Goal: Transaction & Acquisition: Download file/media

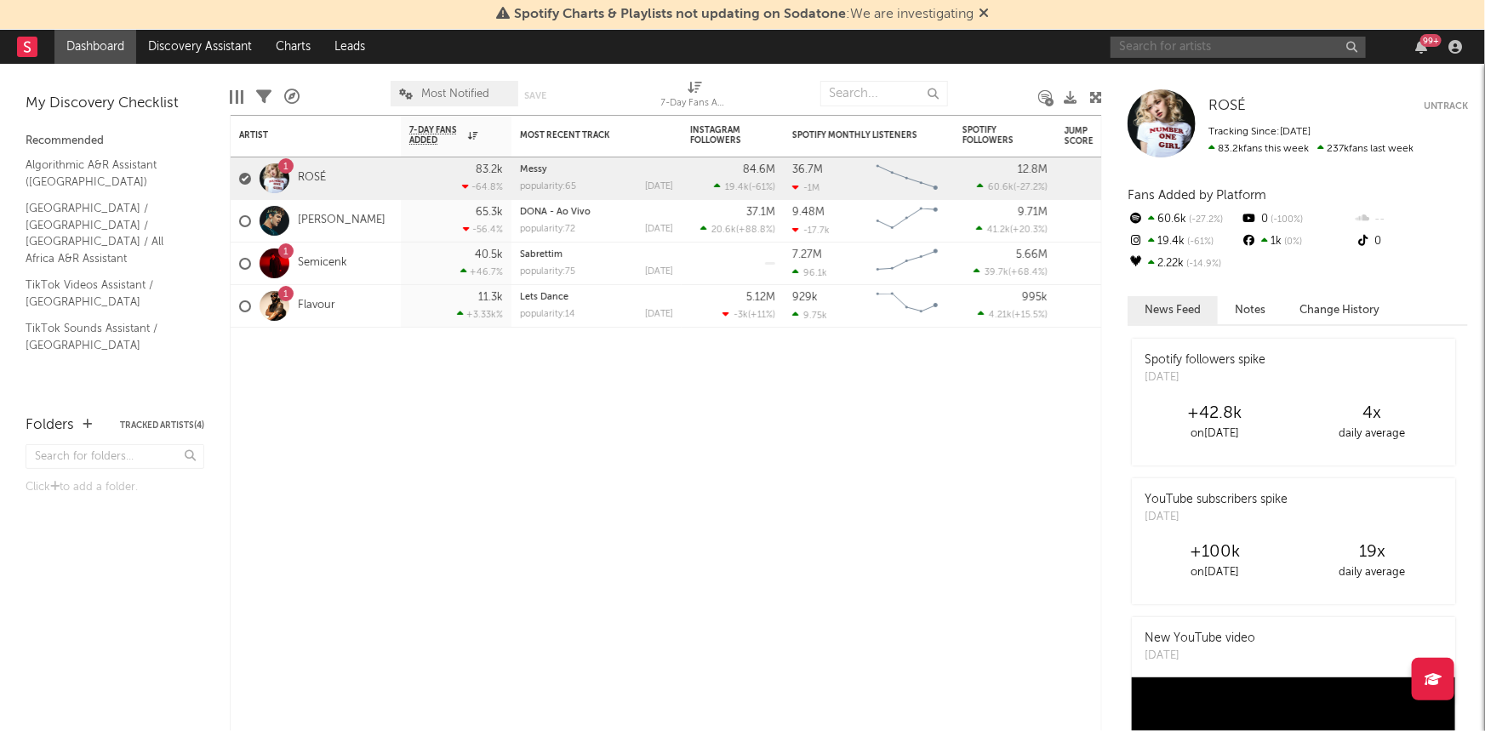
click at [1258, 52] on input "text" at bounding box center [1238, 47] width 255 height 21
click at [1240, 50] on input "syke" at bounding box center [1238, 47] width 255 height 21
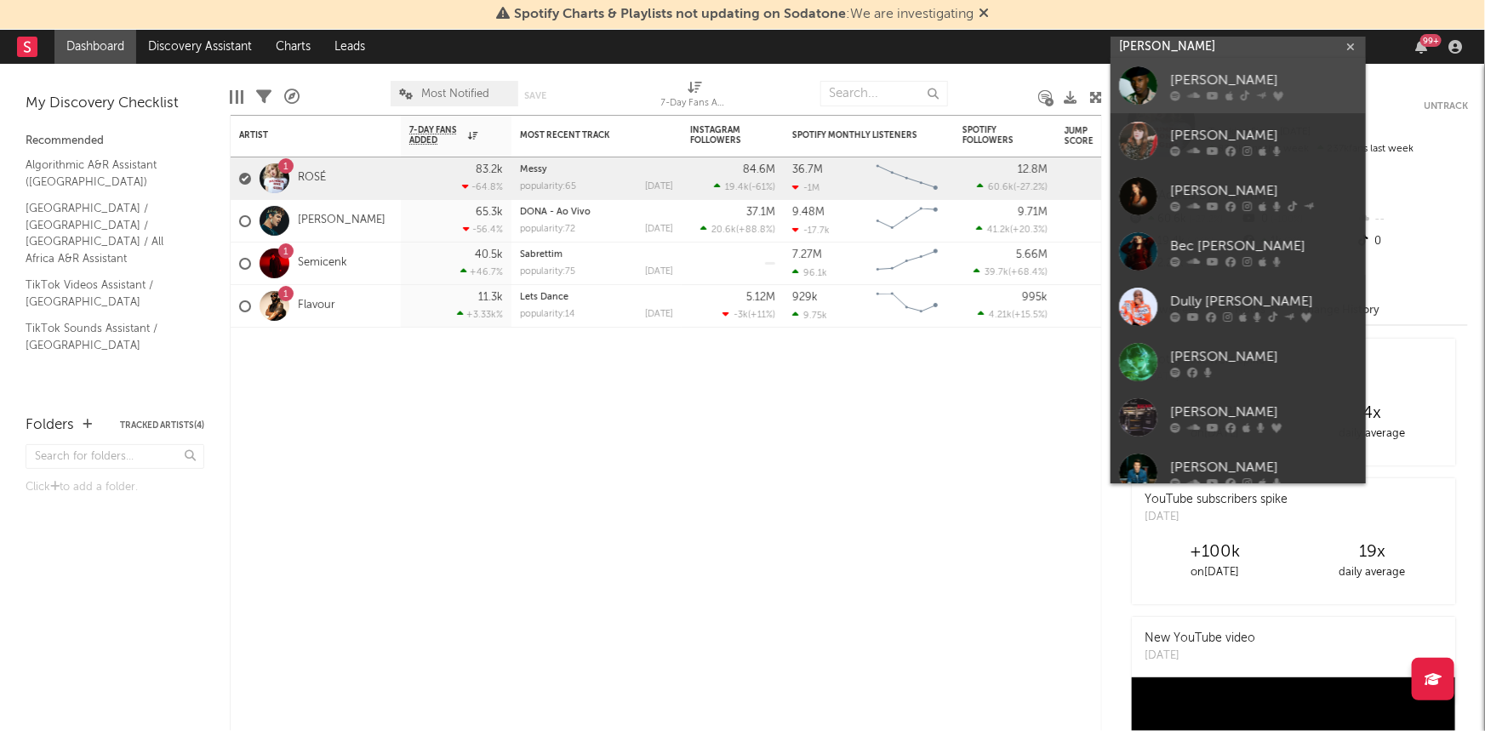
type input "[PERSON_NAME]"
click at [1251, 89] on div "[PERSON_NAME]" at bounding box center [1263, 81] width 187 height 20
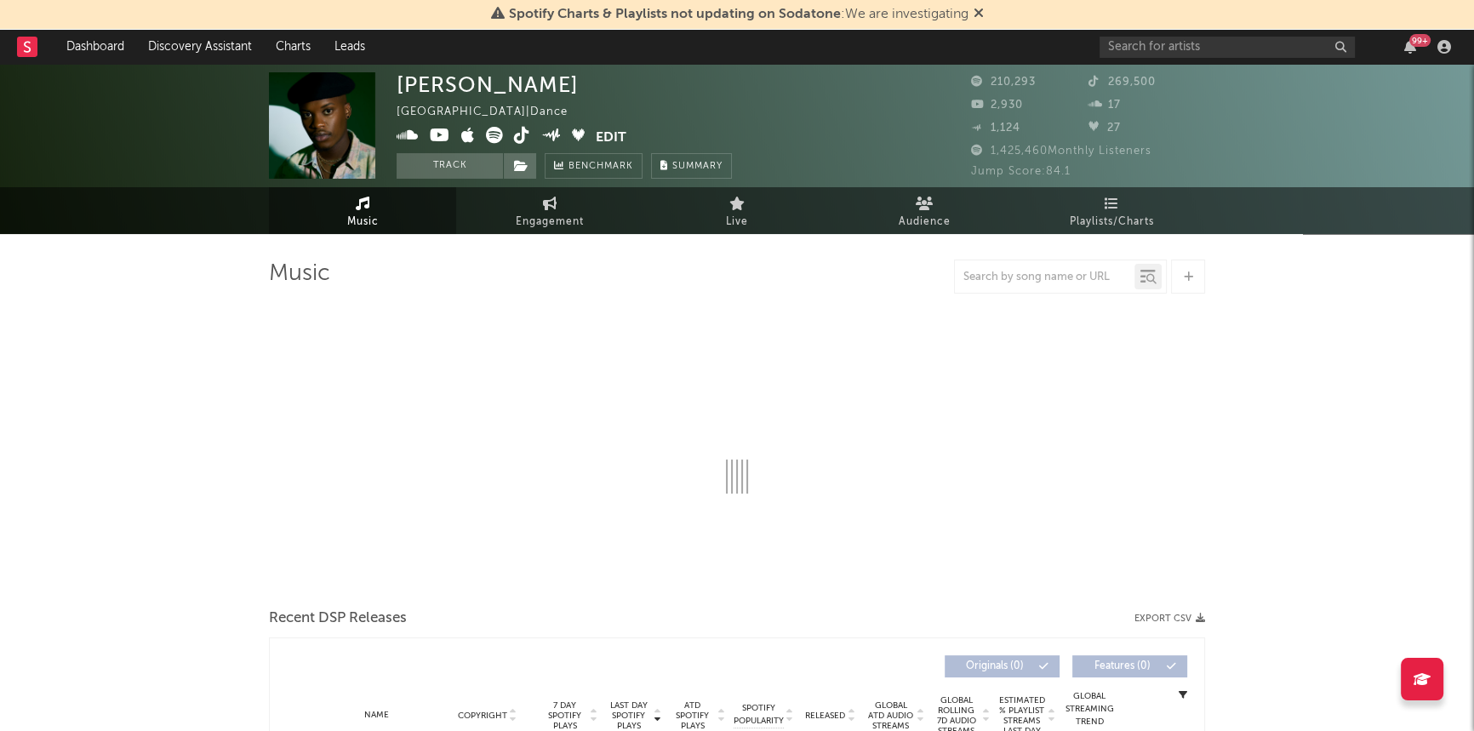
click at [986, 14] on div "Spotify Charts & Playlists not updating on Sodatone : We are investigating" at bounding box center [737, 15] width 1474 height 30
click at [983, 16] on icon at bounding box center [979, 13] width 10 height 14
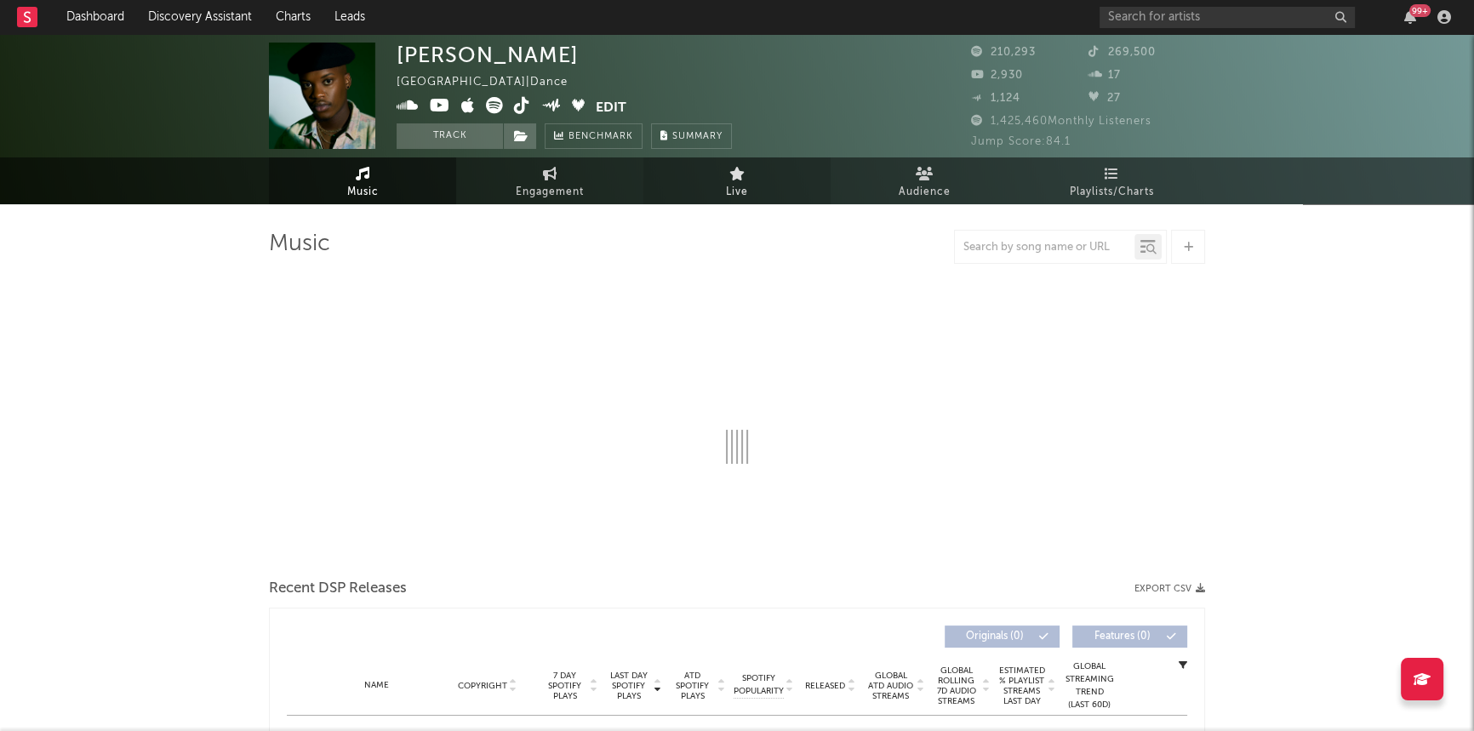
select select "6m"
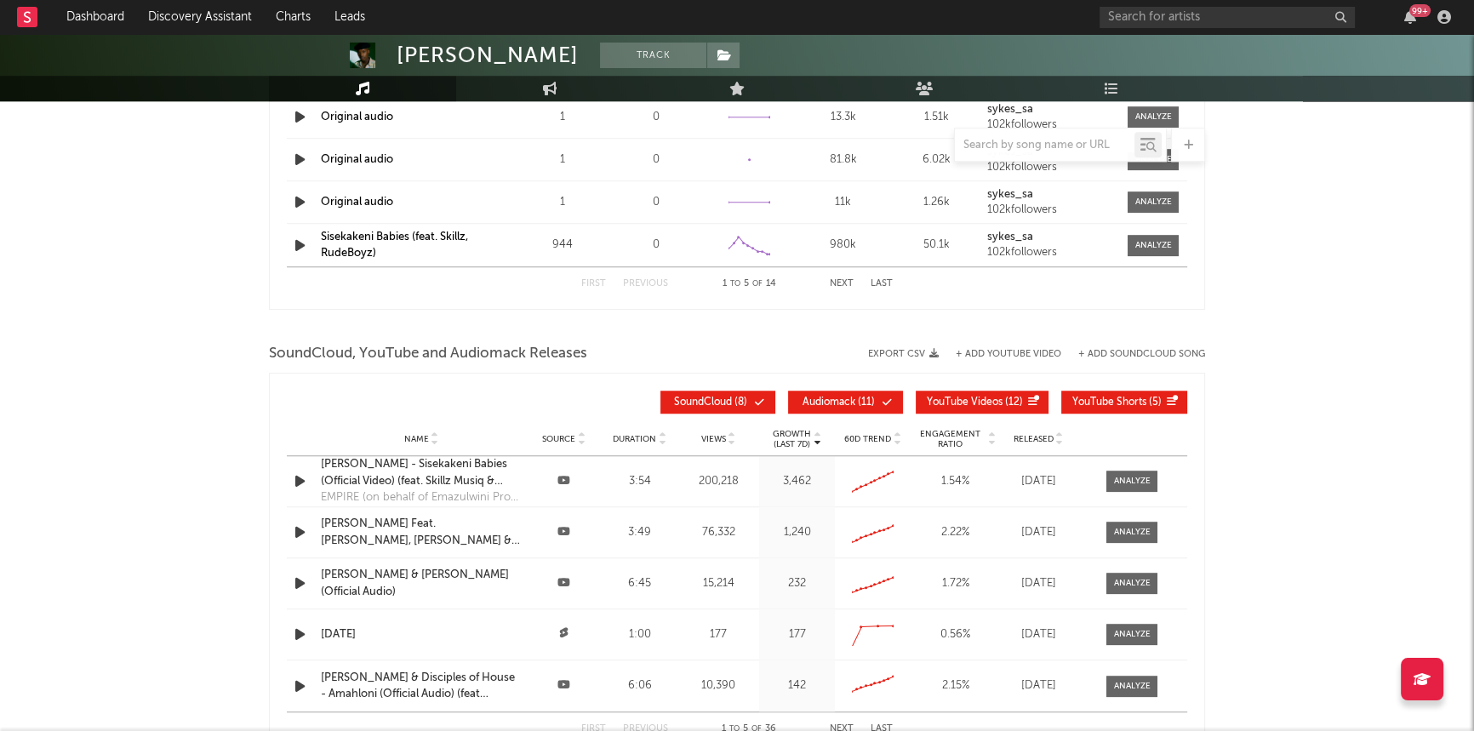
scroll to position [1830, 0]
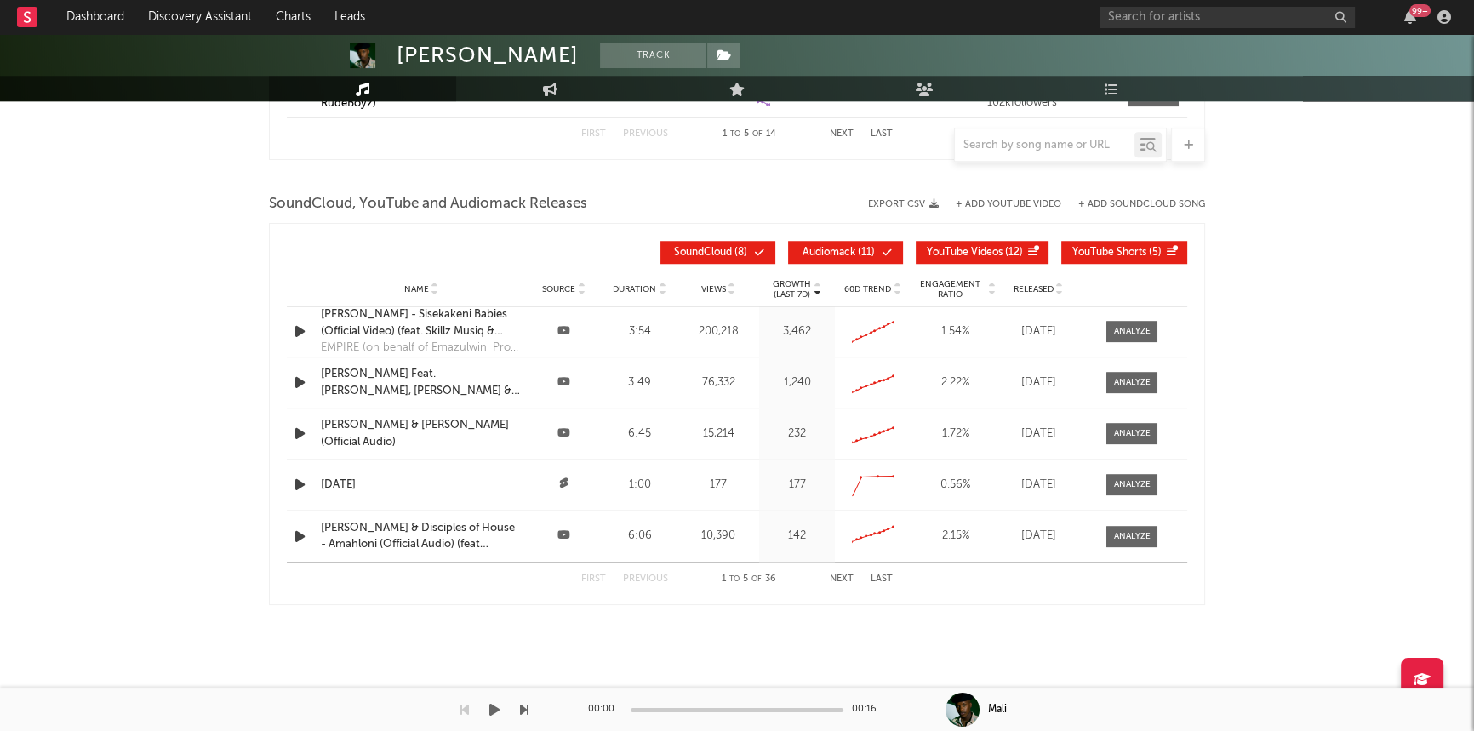
click at [492, 707] on icon "button" at bounding box center [494, 710] width 10 height 14
click at [492, 707] on icon "button" at bounding box center [494, 710] width 9 height 14
click at [496, 713] on icon "button" at bounding box center [494, 710] width 10 height 14
click at [494, 709] on icon "button" at bounding box center [494, 710] width 9 height 14
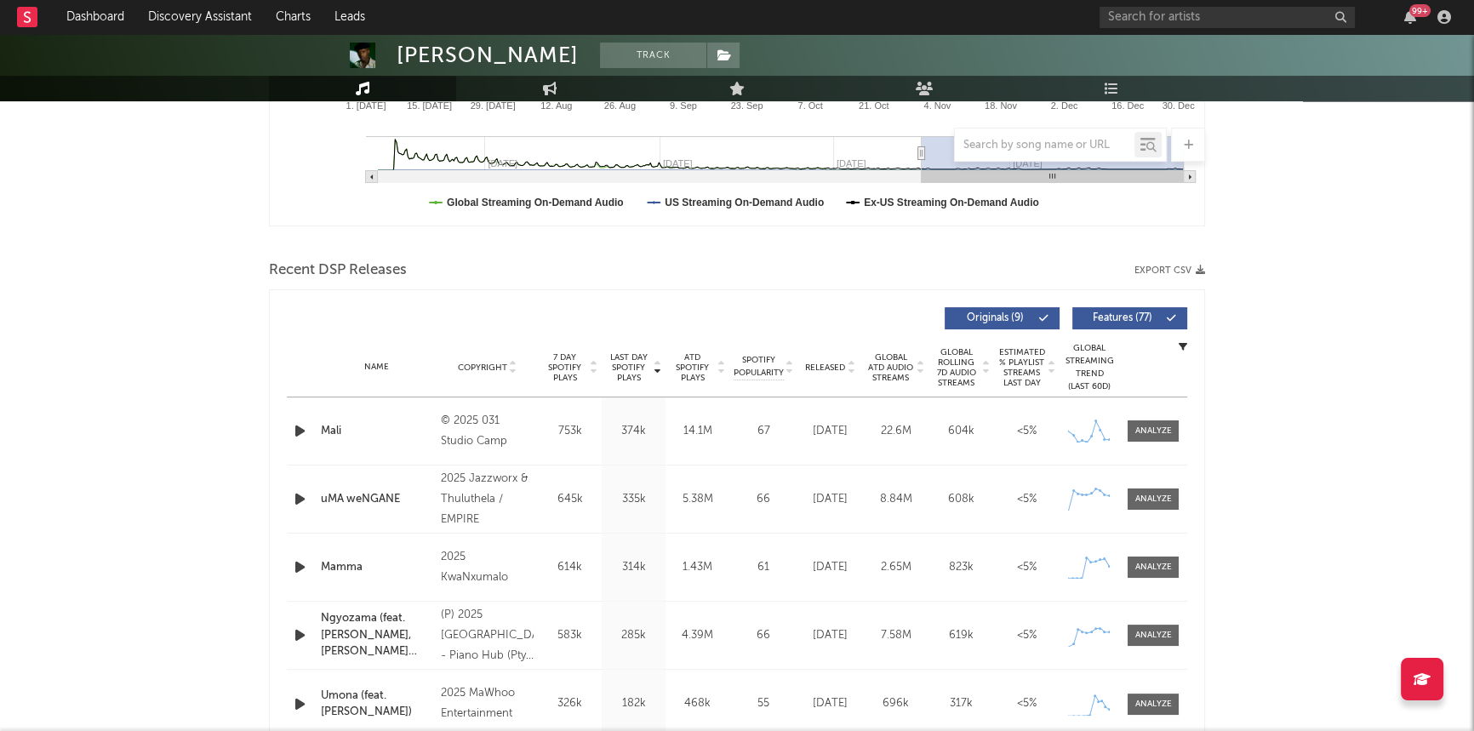
scroll to position [541, 0]
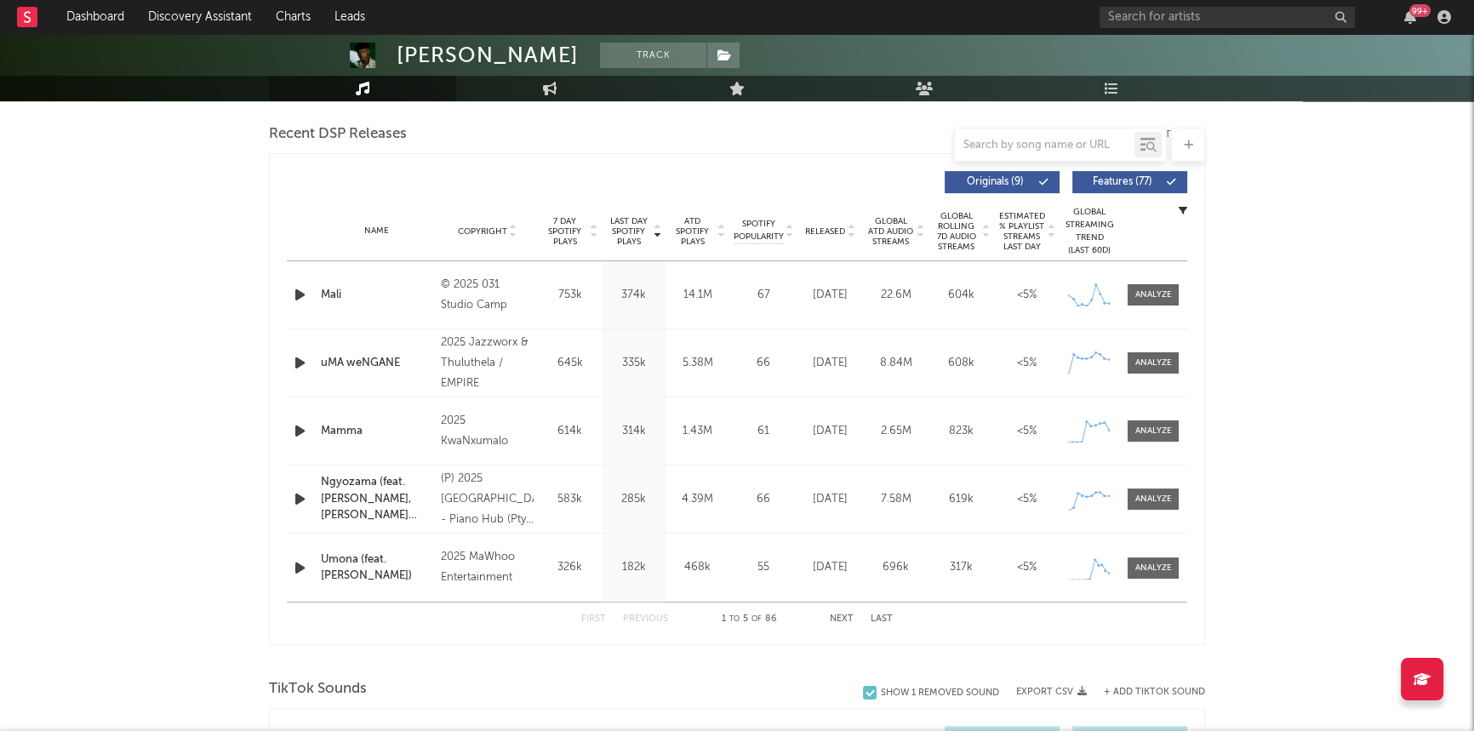
click at [1158, 177] on div "Recent DSP Releases Export CSV Last Day Spotify Plays Copyright 7 Day Spotify P…" at bounding box center [737, 382] width 936 height 525
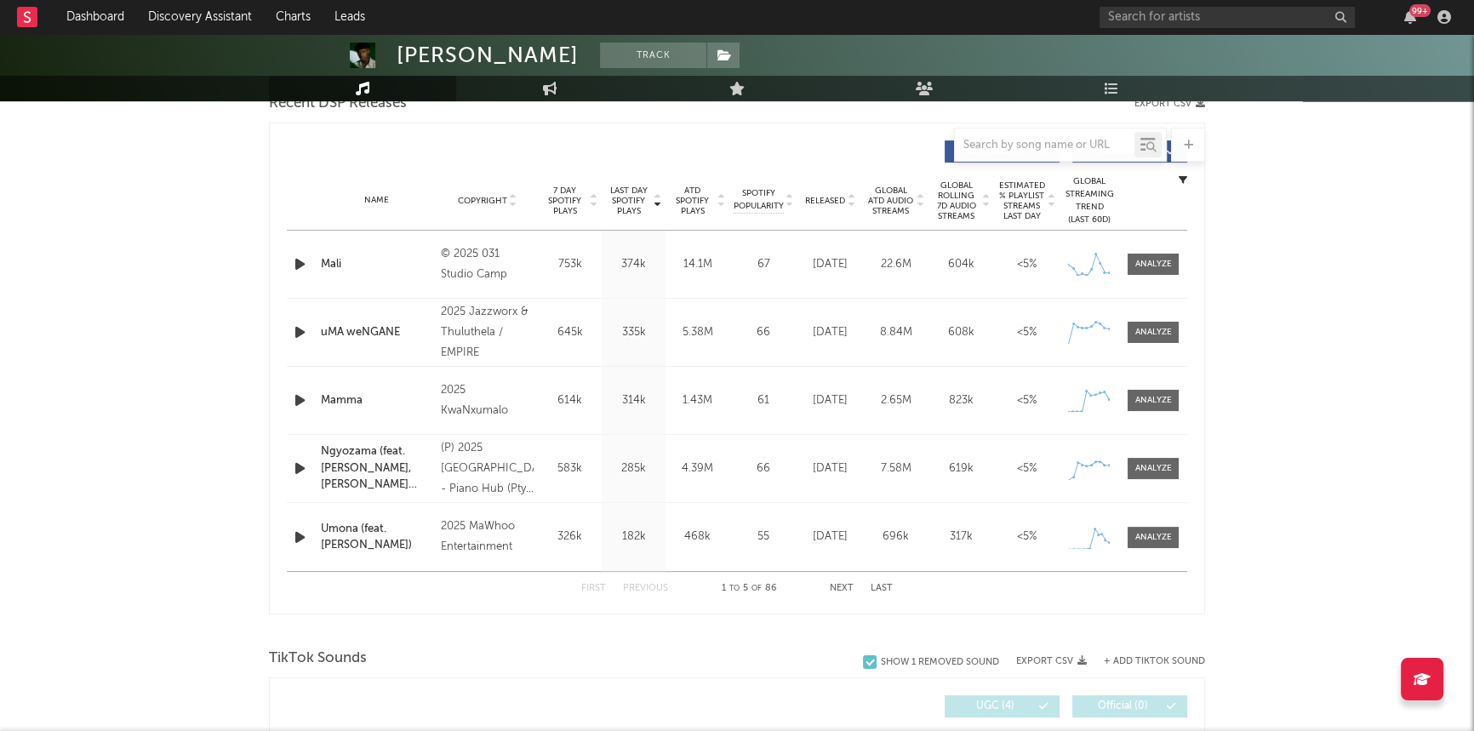
scroll to position [464, 0]
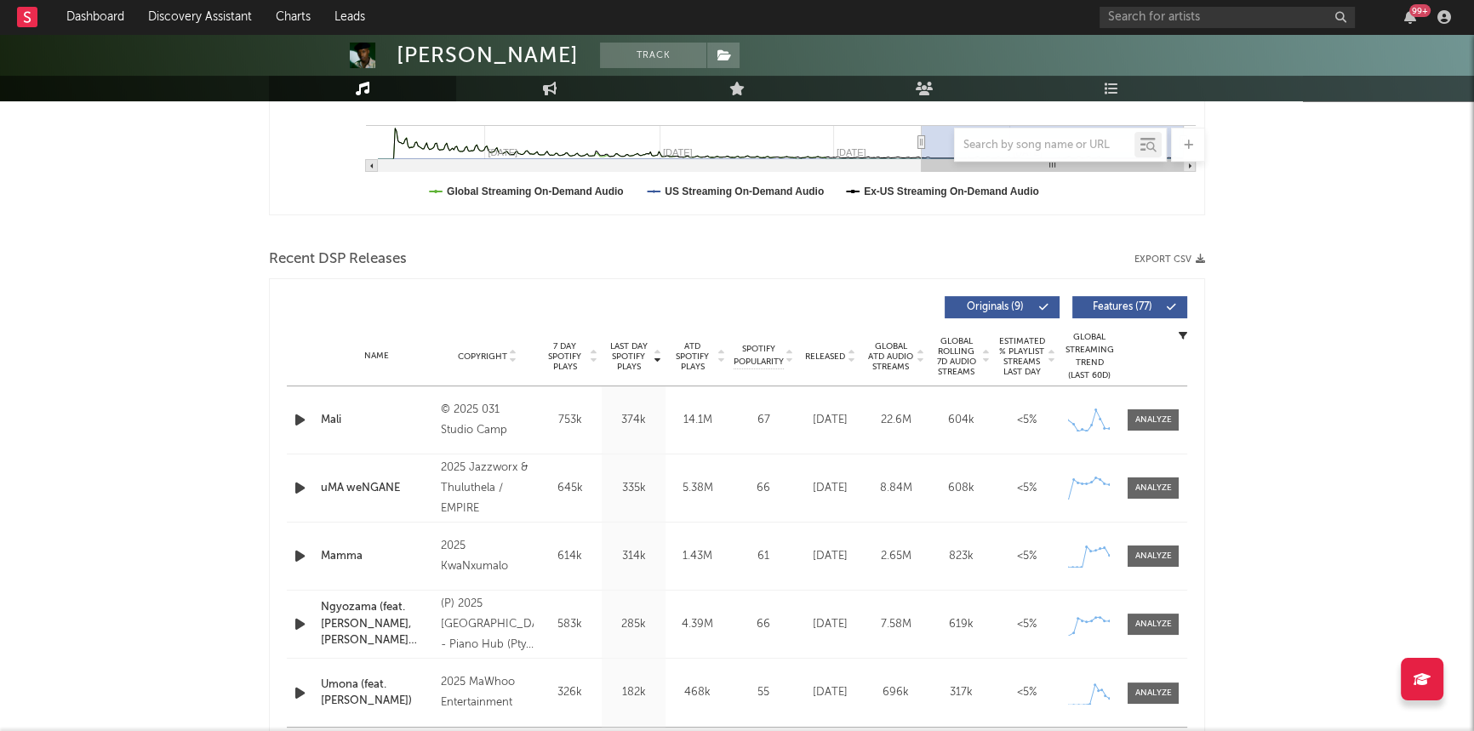
click at [1158, 261] on button "Export CSV" at bounding box center [1170, 260] width 71 height 10
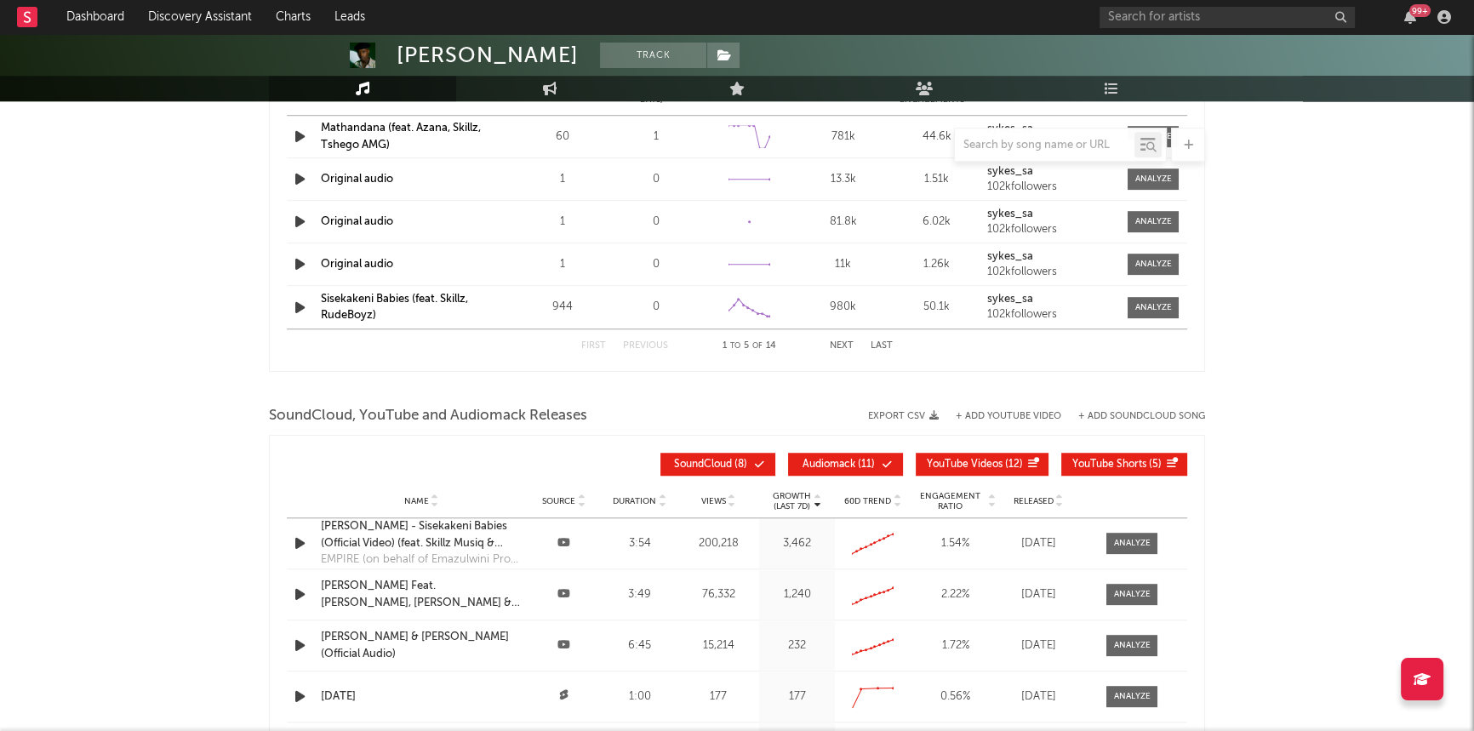
scroll to position [1753, 0]
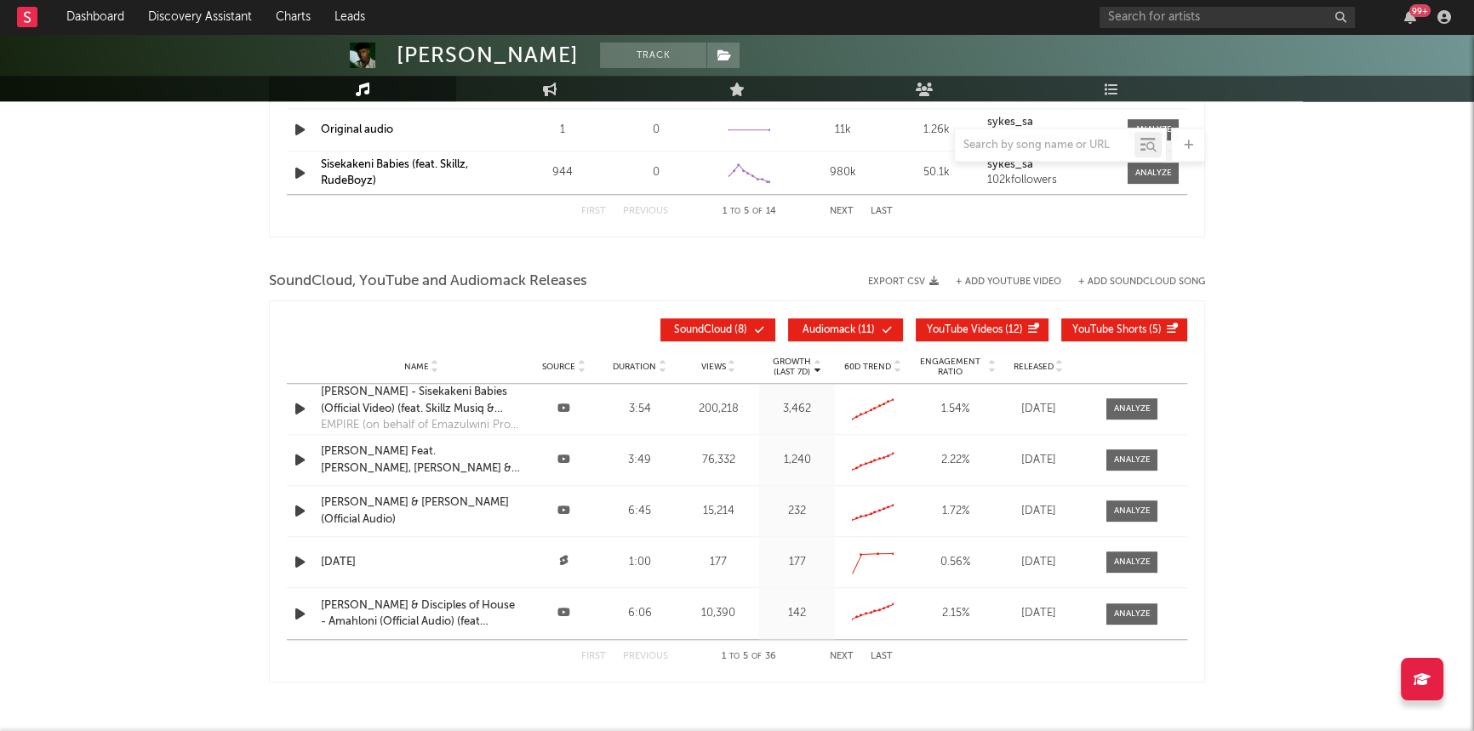
click at [901, 277] on button "Export CSV" at bounding box center [903, 282] width 71 height 10
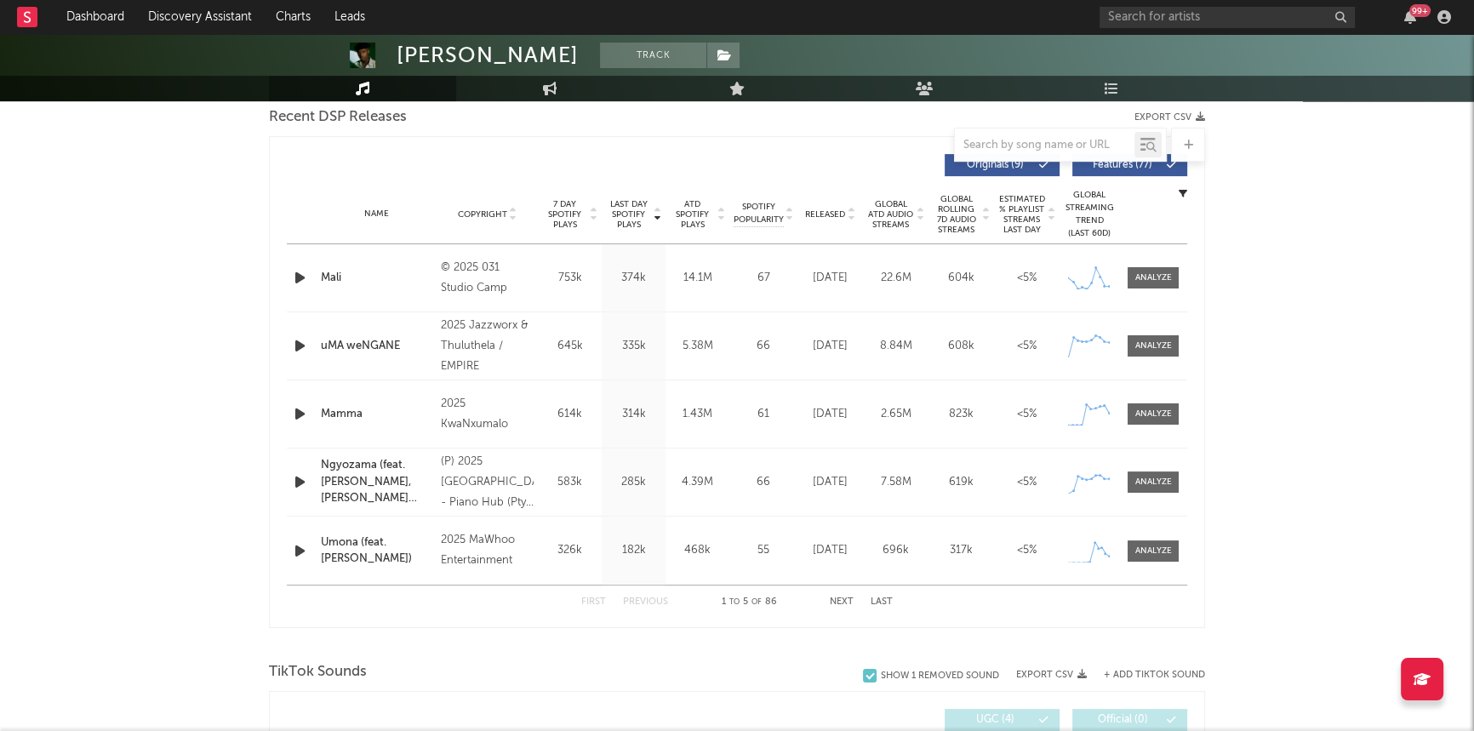
scroll to position [592, 0]
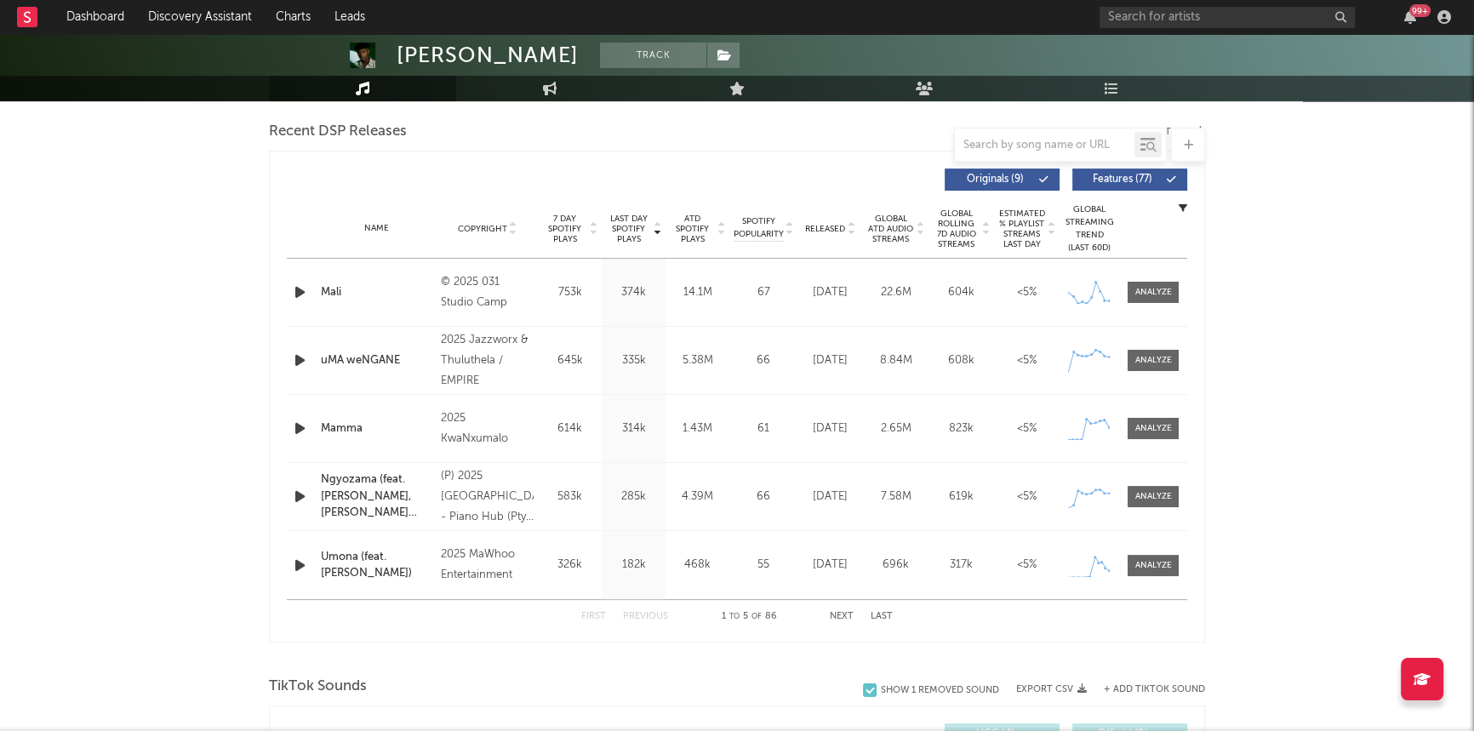
drag, startPoint x: 1117, startPoint y: 180, endPoint x: 1021, endPoint y: 216, distance: 102.6
click at [1117, 180] on span "Features ( 77 )" at bounding box center [1123, 180] width 78 height 10
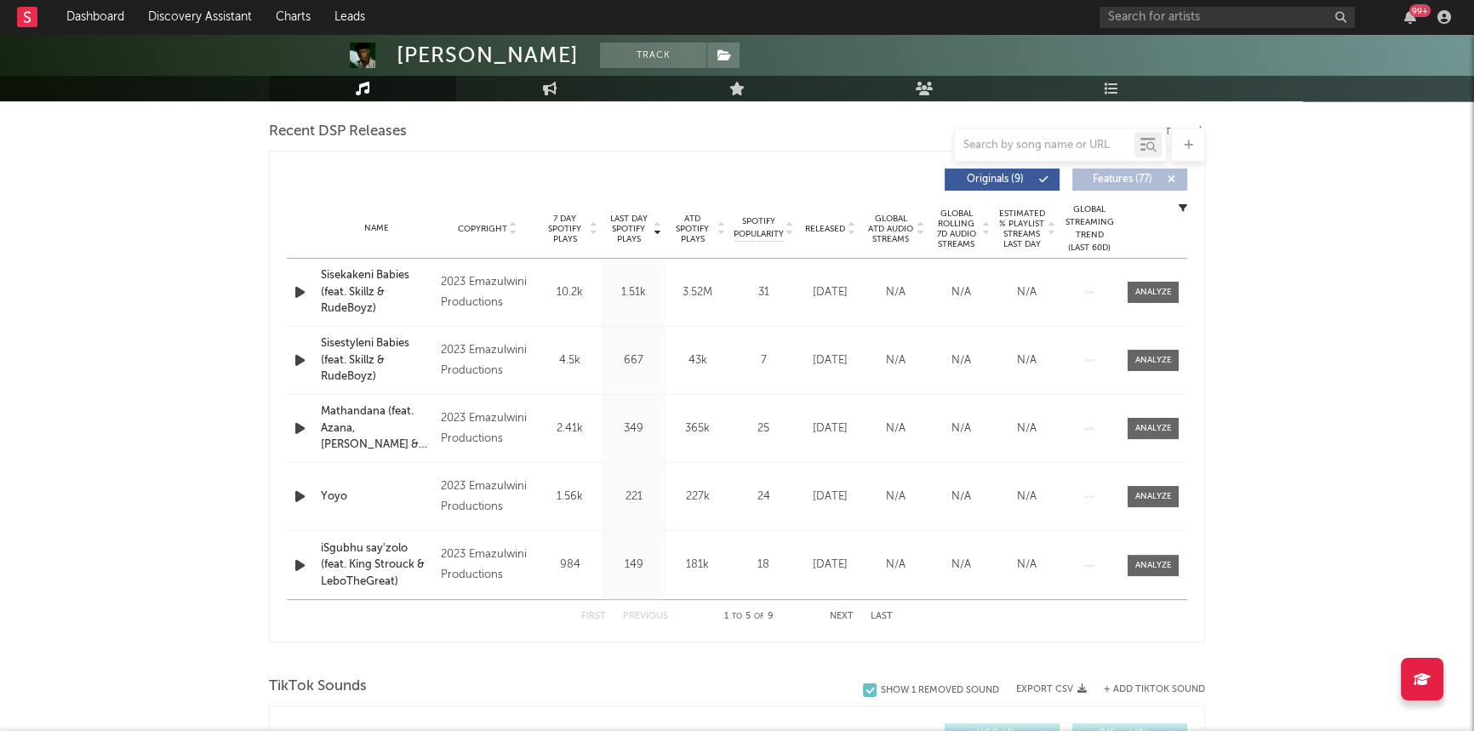
click at [1098, 179] on span "Features ( 77 )" at bounding box center [1123, 180] width 78 height 10
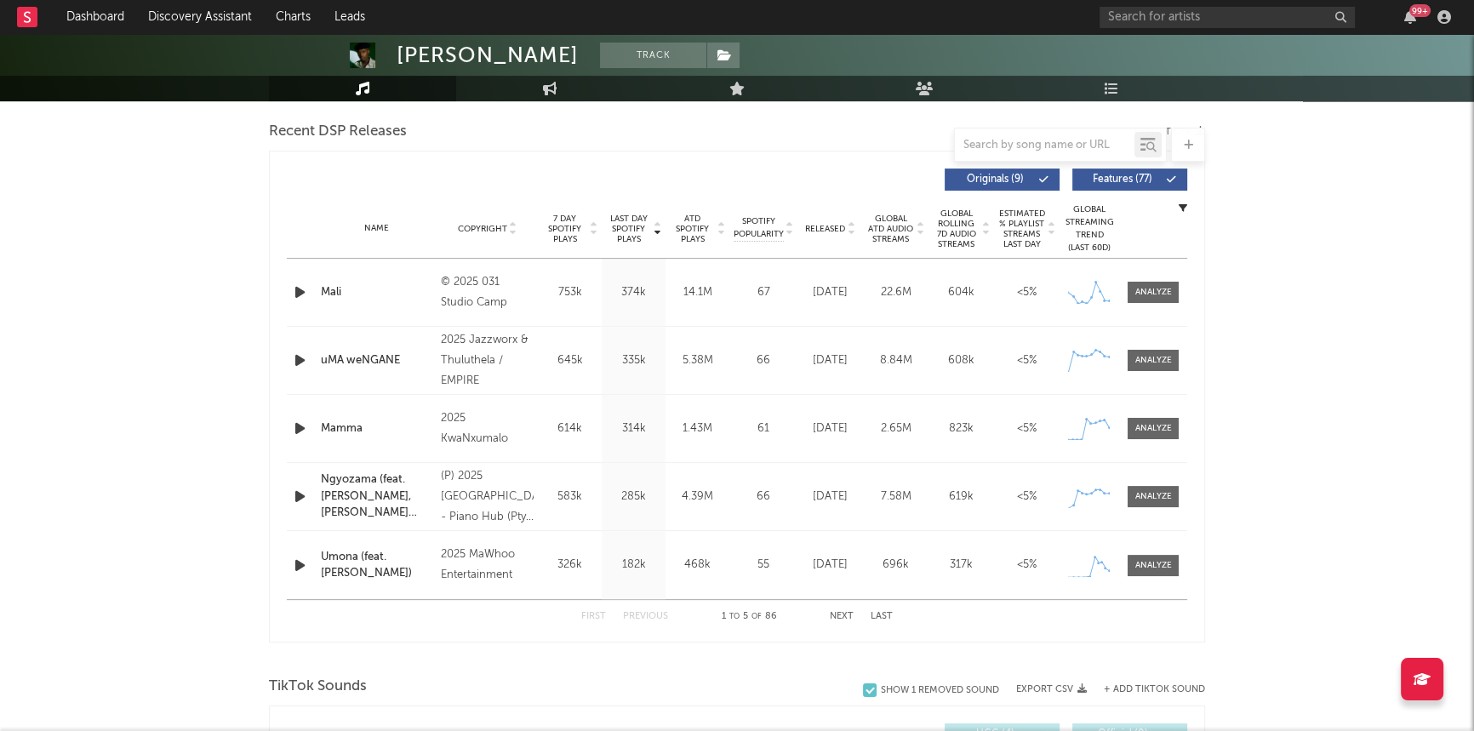
click at [1023, 172] on button "Originals ( 9 )" at bounding box center [1002, 180] width 115 height 22
click at [1013, 186] on button "Originals ( 9 )" at bounding box center [1002, 180] width 115 height 22
click at [1114, 175] on span "Features ( 77 )" at bounding box center [1123, 180] width 78 height 10
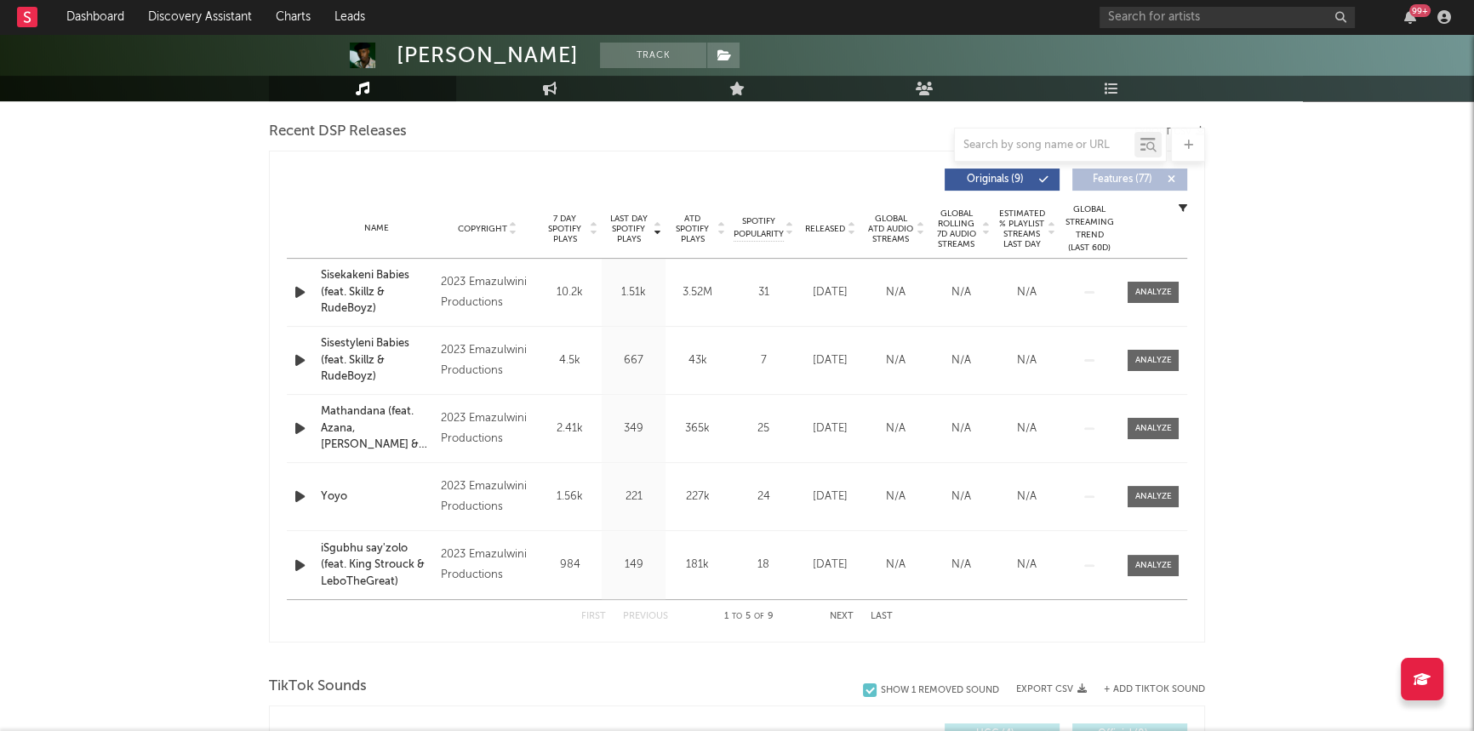
click at [1112, 175] on span "Features ( 77 )" at bounding box center [1123, 180] width 78 height 10
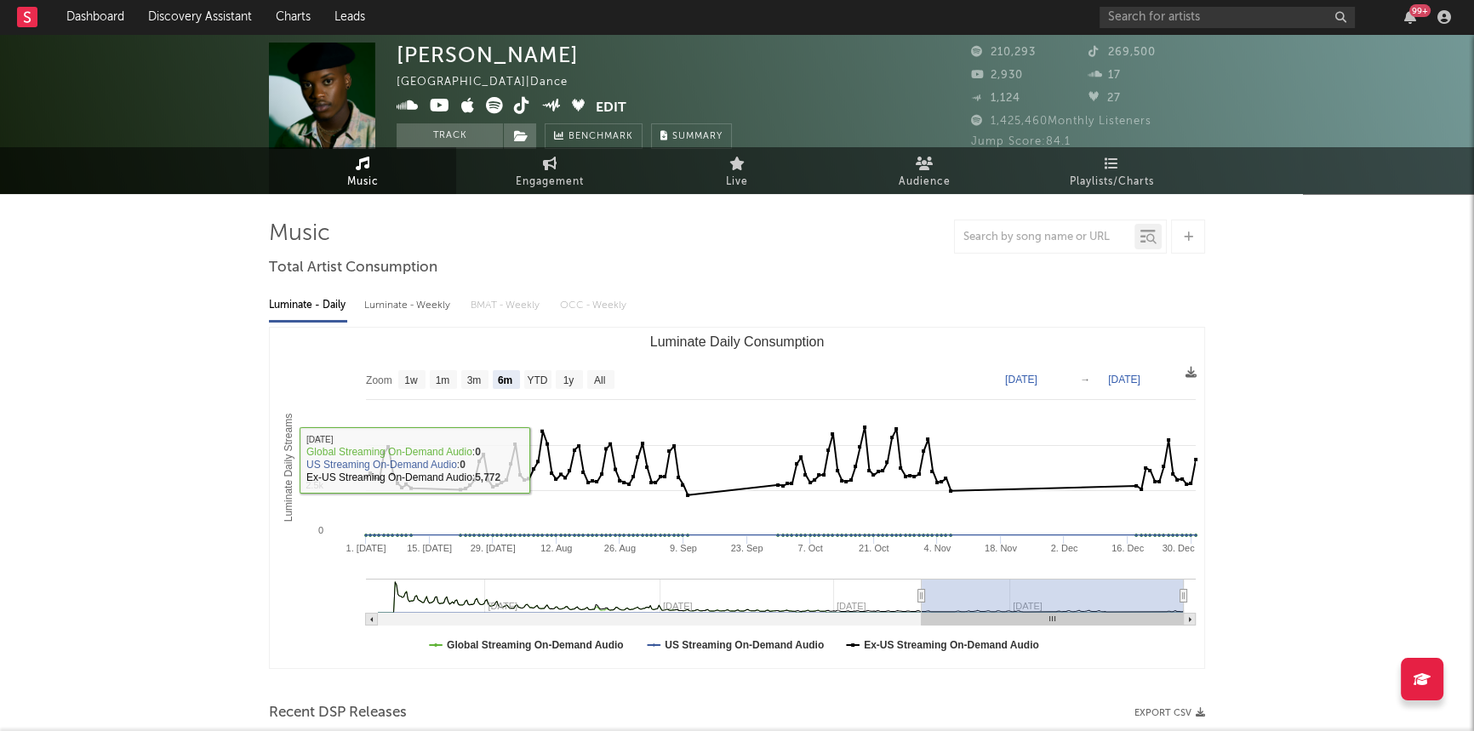
scroll to position [0, 0]
